Goal: Transaction & Acquisition: Purchase product/service

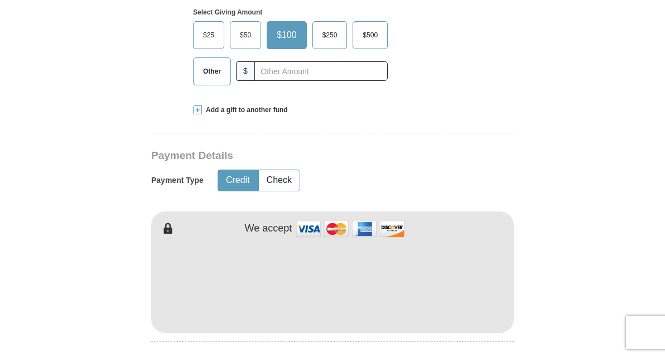
scroll to position [391, 0]
type input "[PERSON_NAME]"
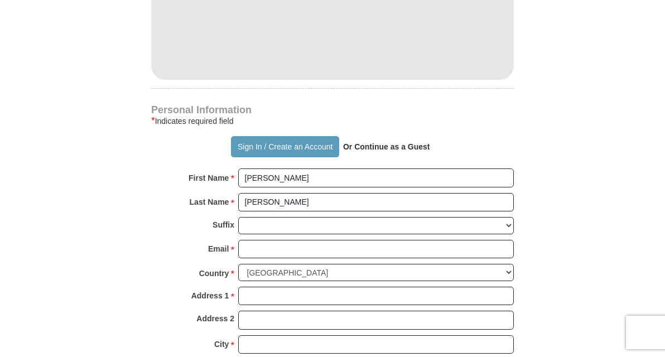
scroll to position [648, 0]
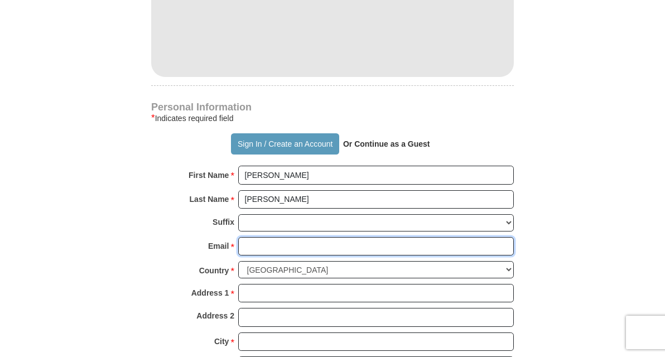
click at [282, 256] on input "Email *" at bounding box center [376, 246] width 276 height 19
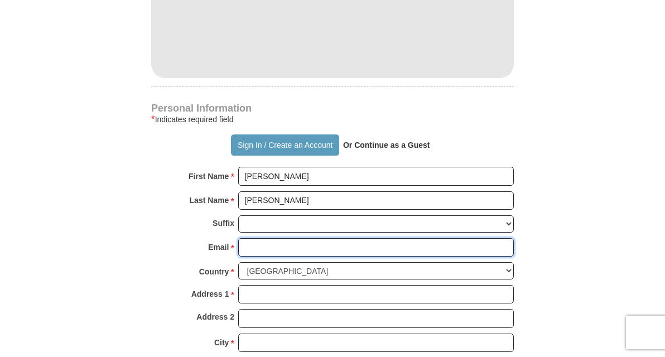
click at [284, 257] on input "Email *" at bounding box center [376, 247] width 276 height 19
type input "[EMAIL_ADDRESS][DOMAIN_NAME]"
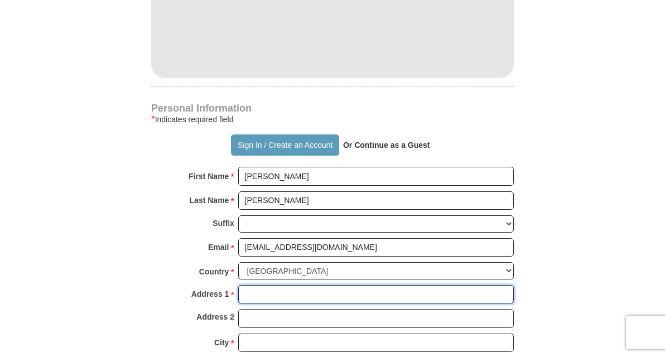
type input "[STREET_ADDRESS]"
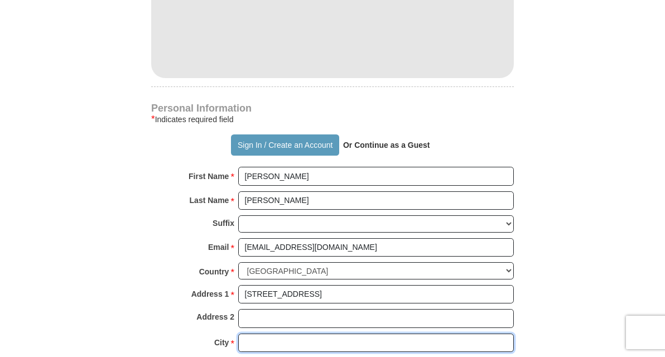
type input "[PERSON_NAME]"
select select "WI"
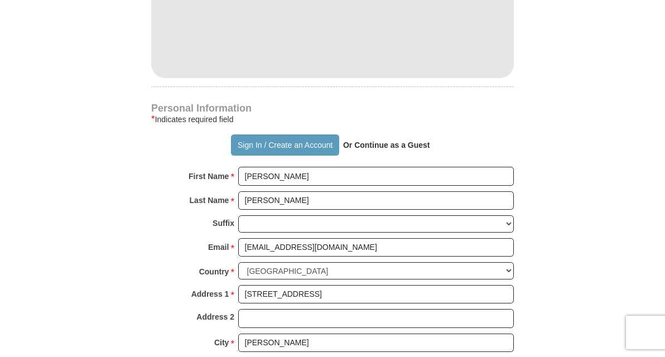
type input "53534"
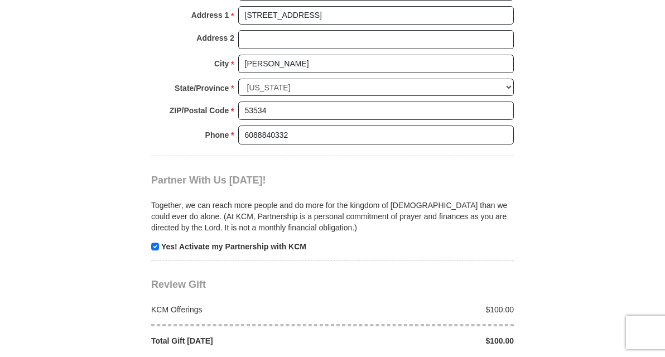
scroll to position [925, 0]
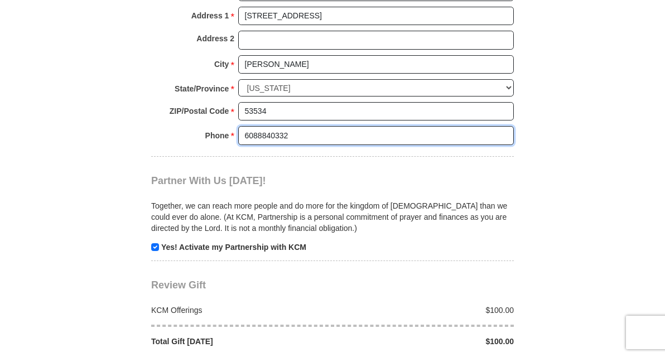
click at [298, 145] on input "6088840332" at bounding box center [376, 135] width 276 height 19
type input "6083025944"
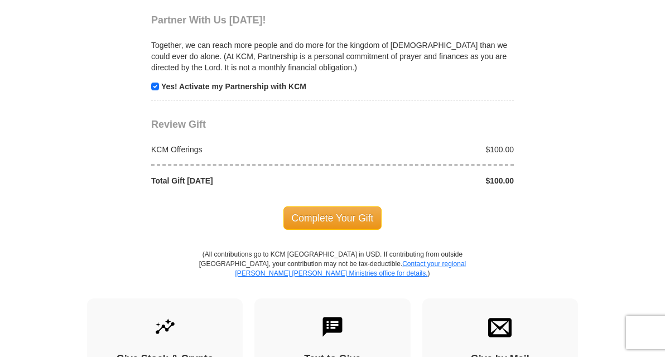
scroll to position [1089, 0]
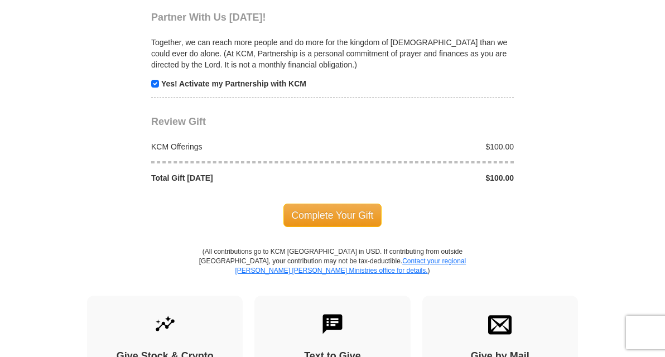
click at [344, 227] on span "Complete Your Gift" at bounding box center [333, 215] width 99 height 23
